Goal: Complete application form

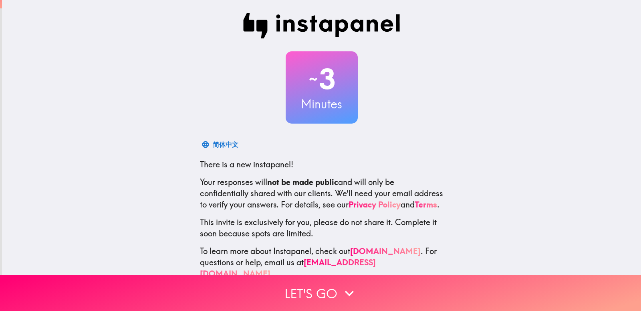
scroll to position [24, 0]
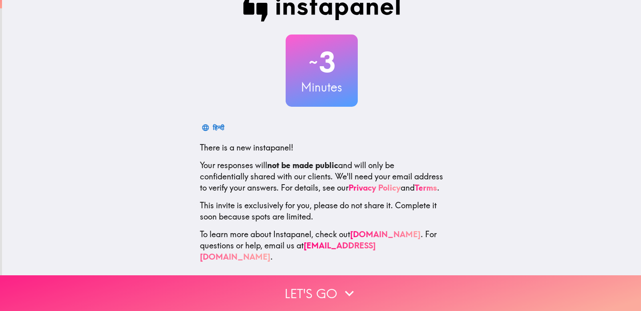
click at [317, 287] on button "Let's go" at bounding box center [320, 293] width 641 height 36
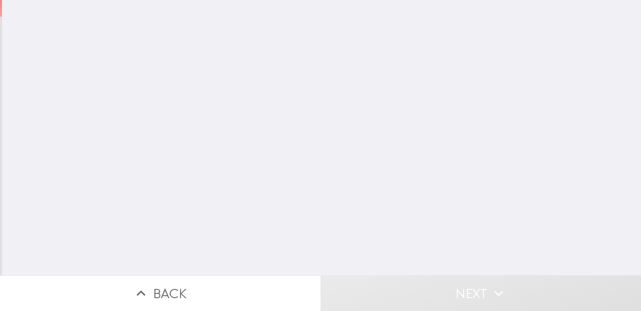
scroll to position [0, 0]
click at [238, 70] on input "number" at bounding box center [249, 64] width 105 height 25
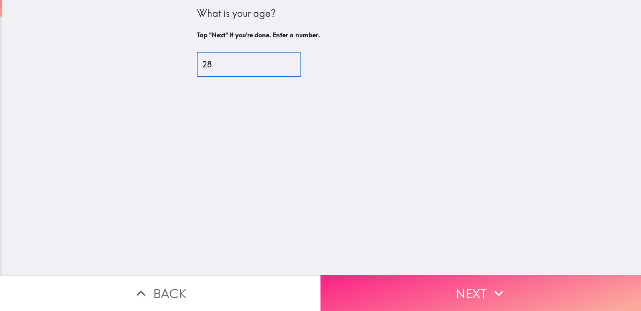
type input "28"
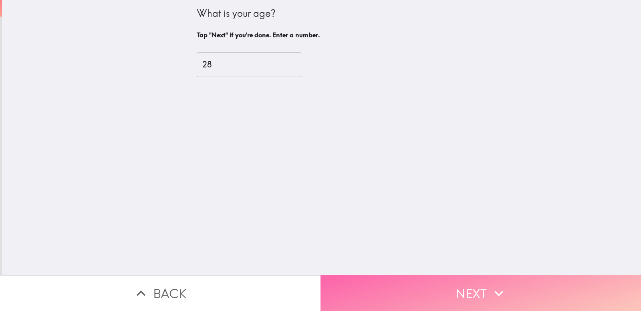
click at [408, 290] on button "Next" at bounding box center [481, 293] width 321 height 36
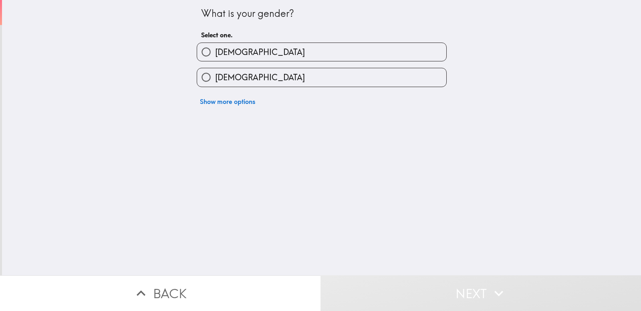
click at [241, 55] on label "[DEMOGRAPHIC_DATA]" at bounding box center [321, 52] width 249 height 18
click at [215, 55] on input "[DEMOGRAPHIC_DATA]" at bounding box center [206, 52] width 18 height 18
radio input "true"
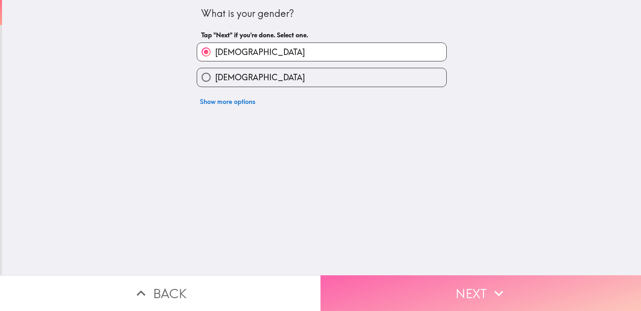
click at [481, 289] on button "Next" at bounding box center [481, 293] width 321 height 36
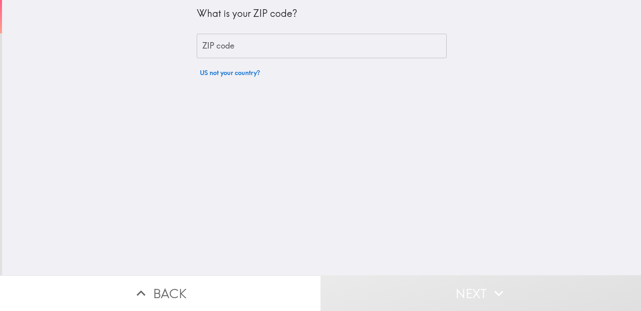
click at [273, 53] on input "ZIP code" at bounding box center [322, 46] width 250 height 25
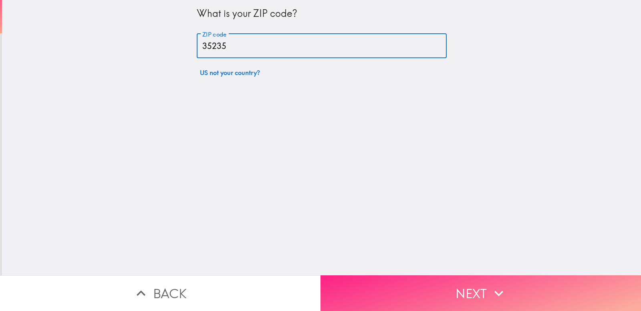
type input "35235"
click at [398, 277] on button "Next" at bounding box center [481, 293] width 321 height 36
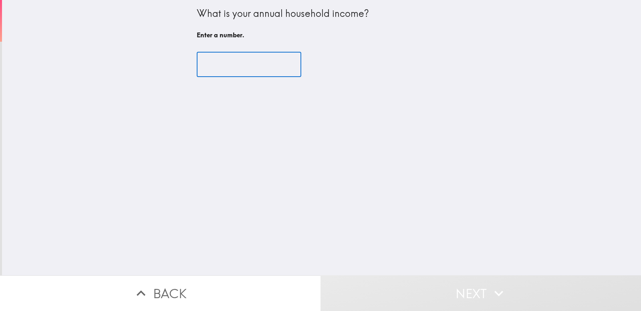
click at [205, 62] on input "number" at bounding box center [249, 64] width 105 height 25
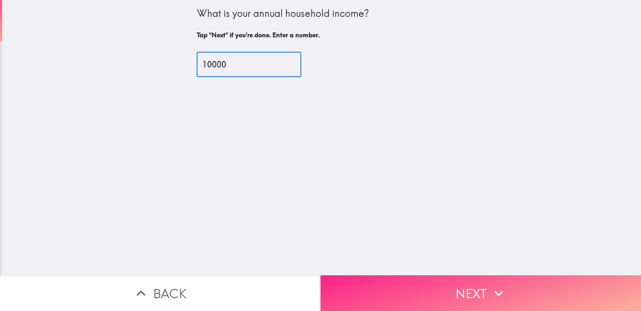
type input "10000"
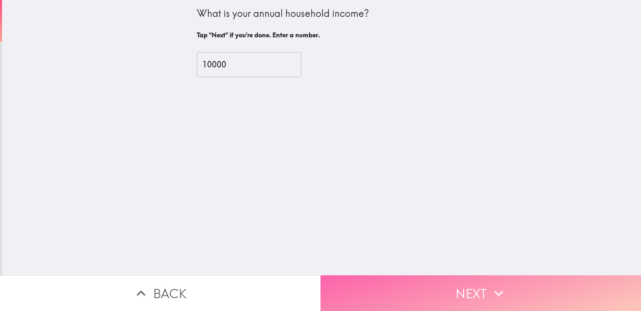
click at [392, 279] on button "Next" at bounding box center [481, 293] width 321 height 36
